Goal: Information Seeking & Learning: Check status

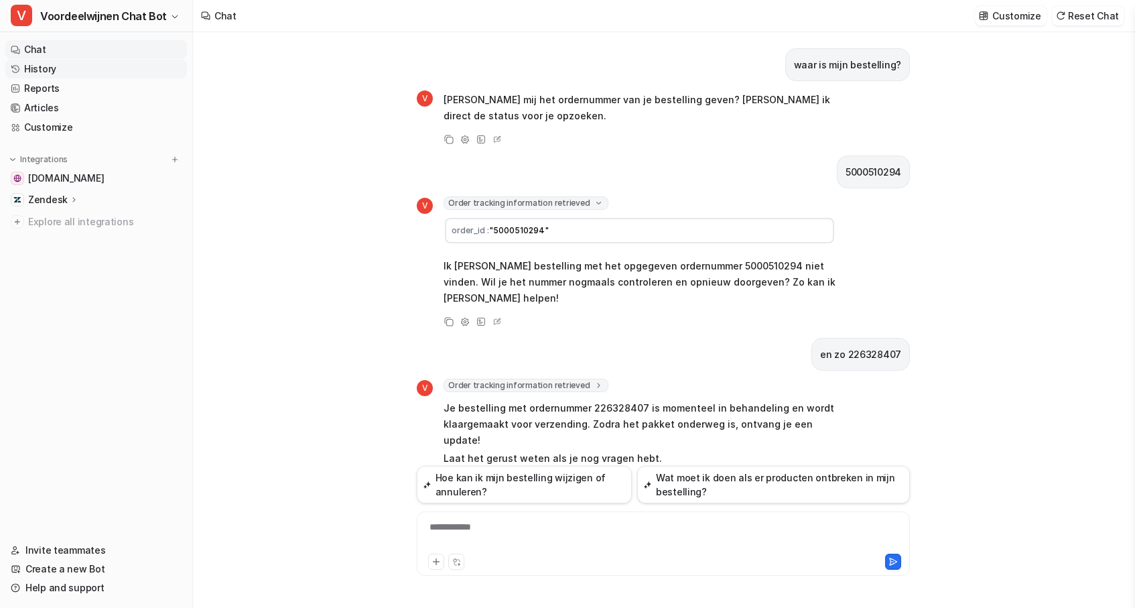
click at [46, 60] on link "History" at bounding box center [96, 69] width 182 height 19
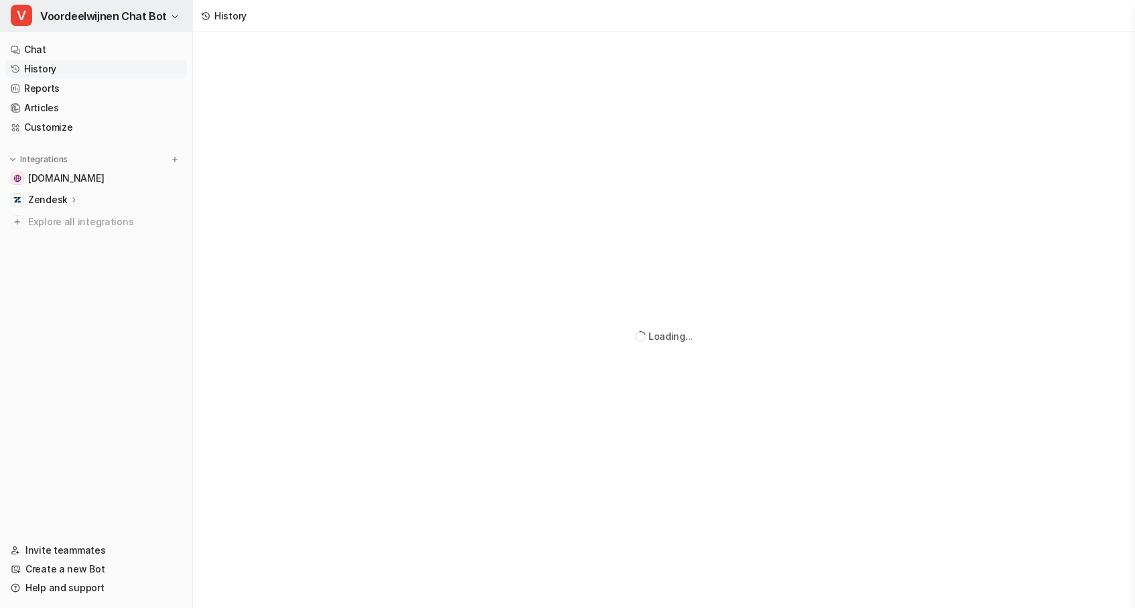
click at [135, 13] on span "Voordeelwijnen Chat Bot" at bounding box center [103, 16] width 127 height 19
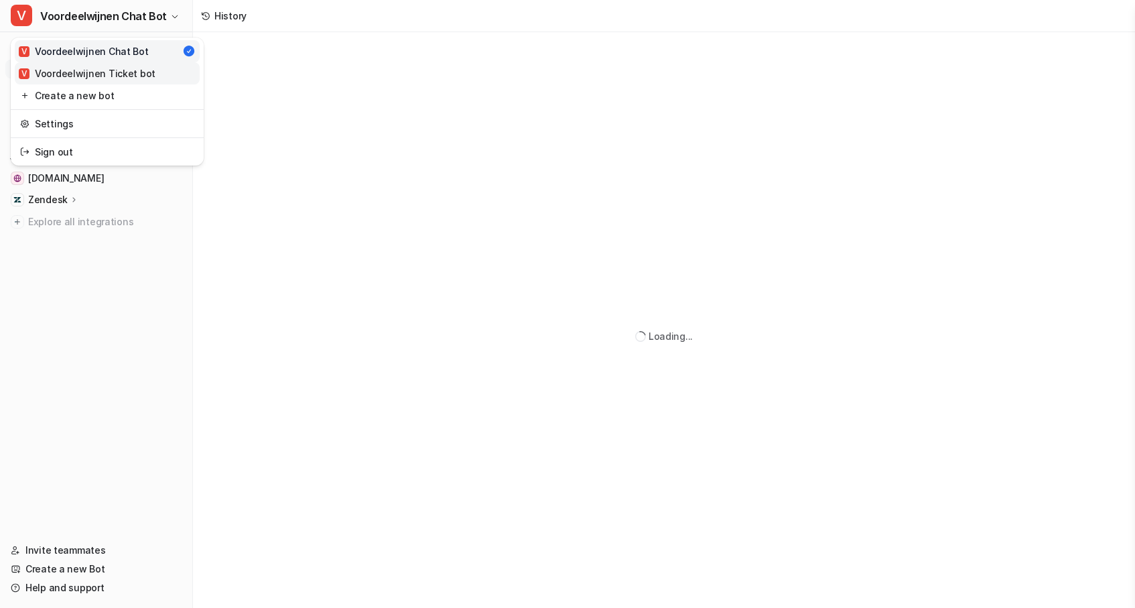
click at [94, 67] on div "V Voordeelwijnen Ticket bot" at bounding box center [87, 73] width 137 height 14
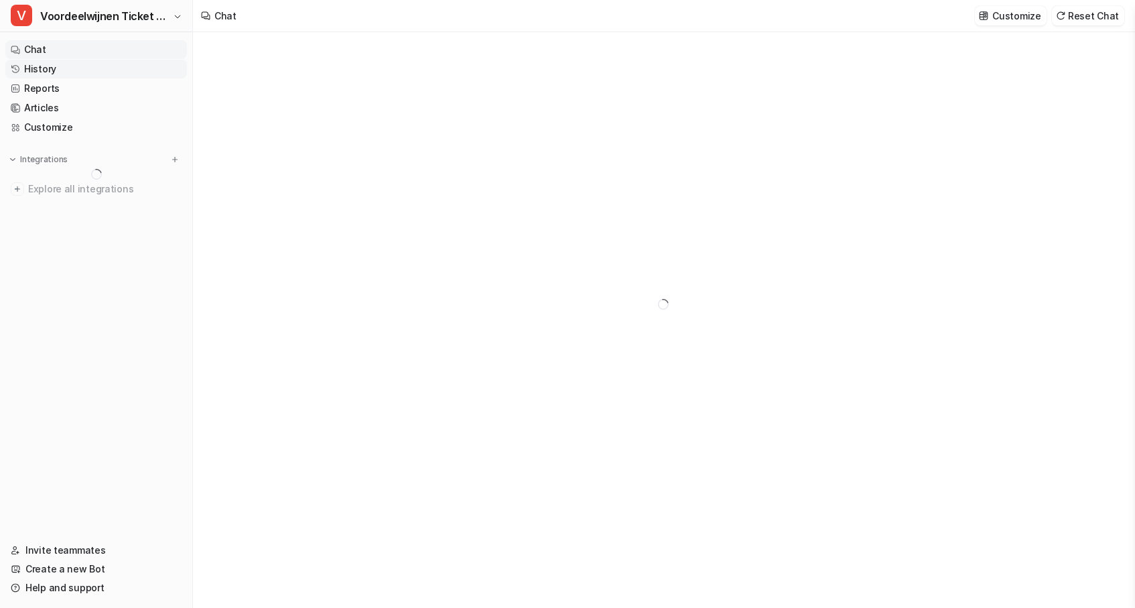
click at [60, 74] on link "History" at bounding box center [96, 69] width 182 height 19
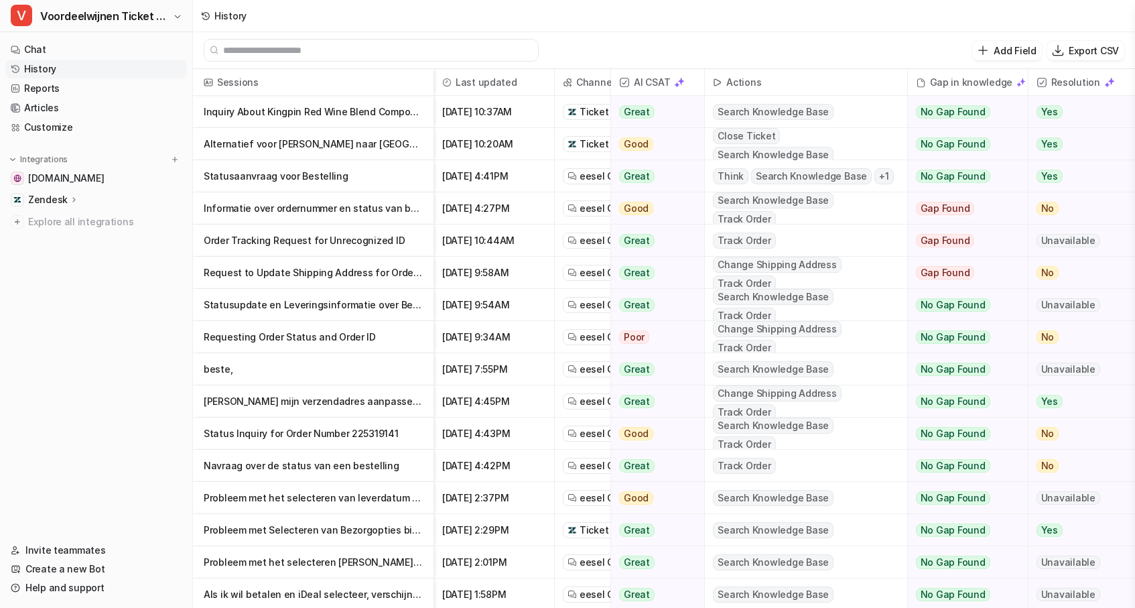
click at [303, 111] on p "Inquiry About Kingpin Red Wine Blend Composition and Discount Eligibility" at bounding box center [313, 112] width 219 height 32
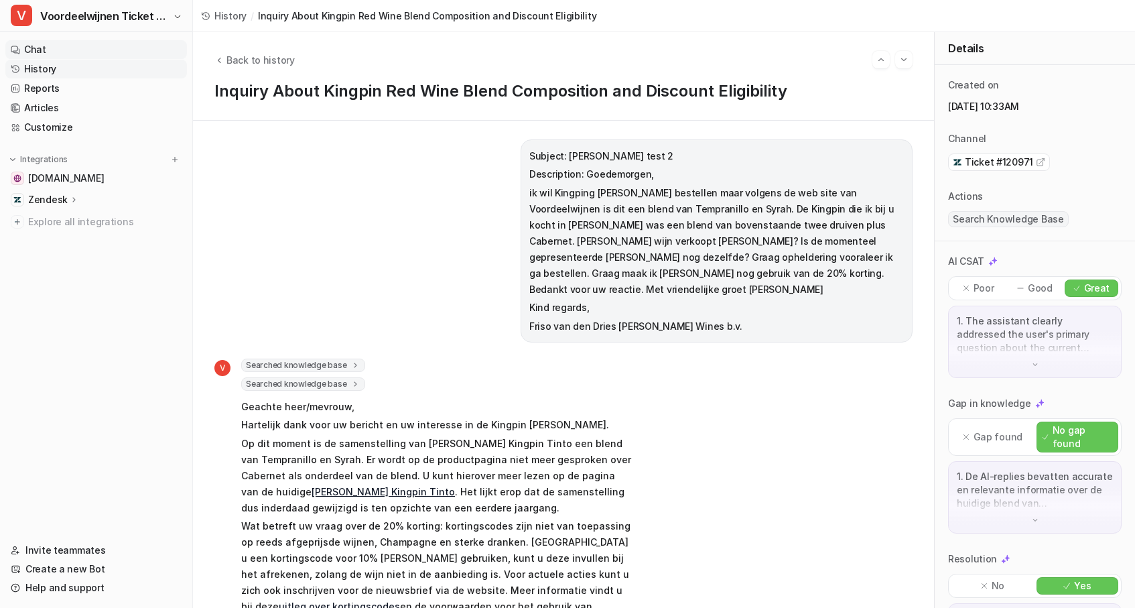
click at [41, 54] on link "Chat" at bounding box center [96, 49] width 182 height 19
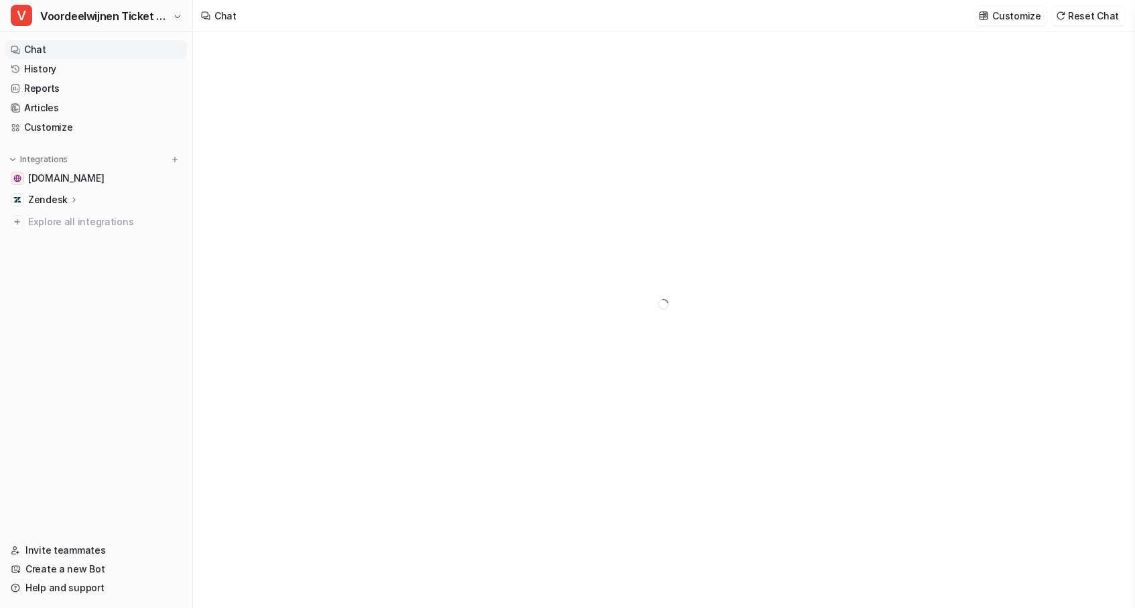
type textarea "**********"
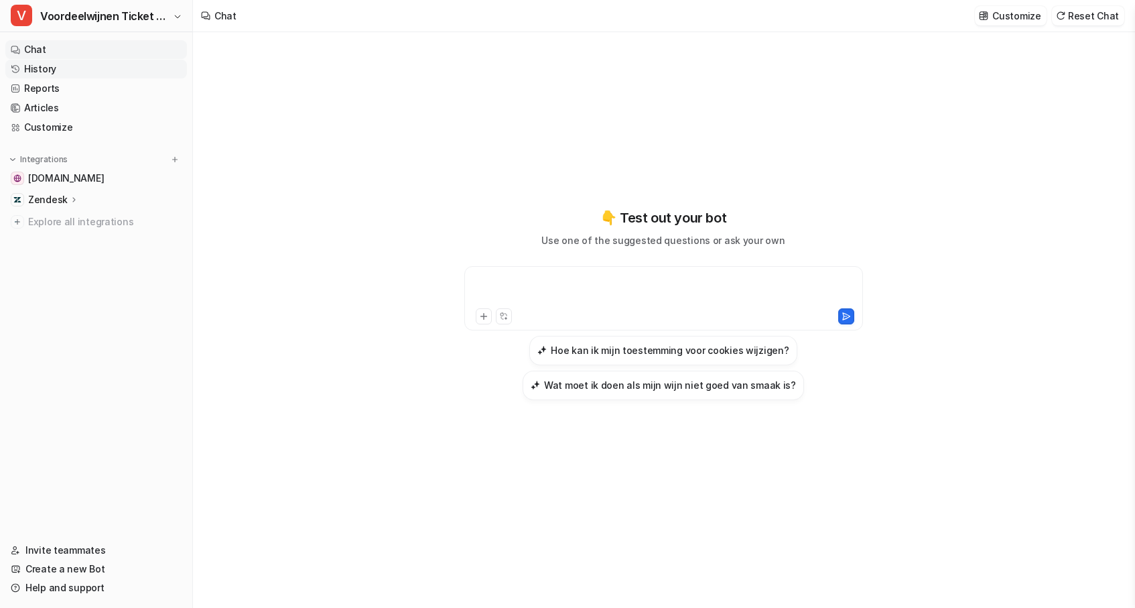
click at [38, 75] on link "History" at bounding box center [96, 69] width 182 height 19
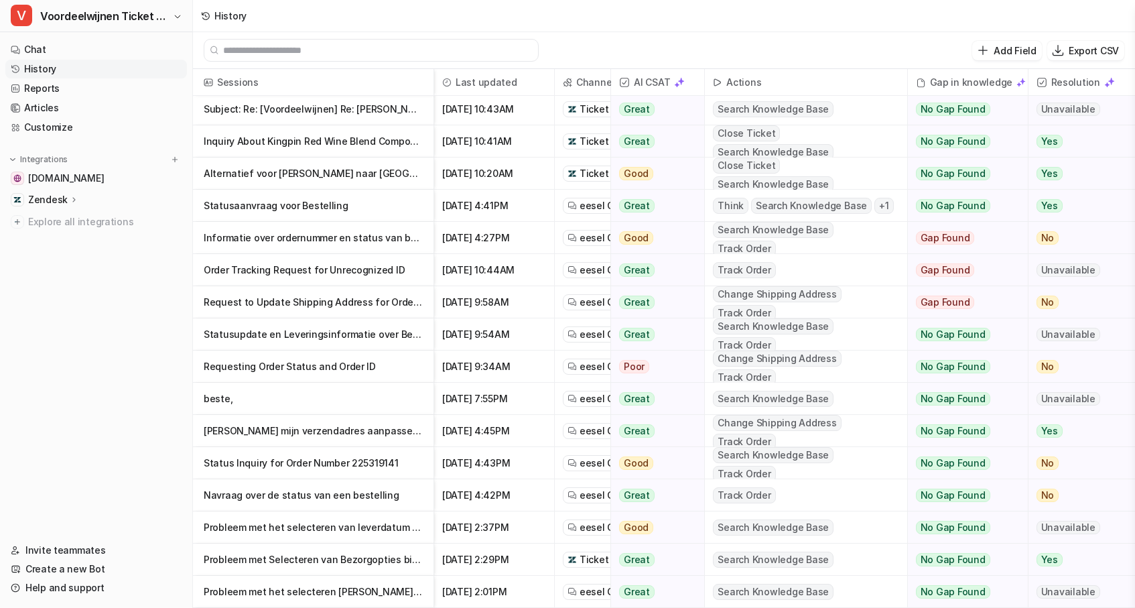
scroll to position [3, 0]
